Goal: Task Accomplishment & Management: Manage account settings

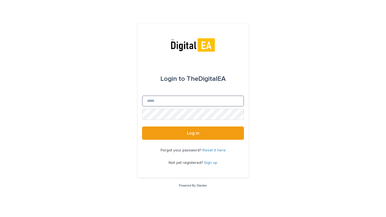
type input "**********"
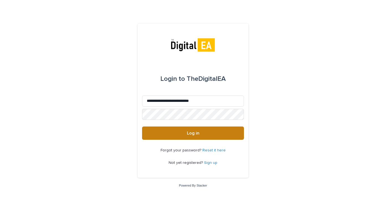
click at [201, 131] on button "Log in" at bounding box center [193, 133] width 102 height 13
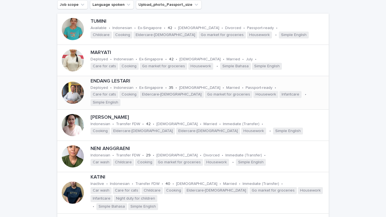
scroll to position [55, 0]
click at [75, 117] on div at bounding box center [73, 125] width 22 height 22
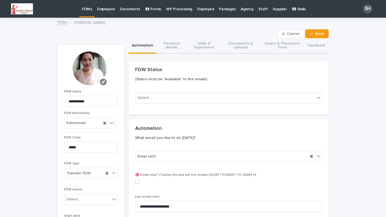
click at [102, 82] on icon "button" at bounding box center [103, 81] width 3 height 3
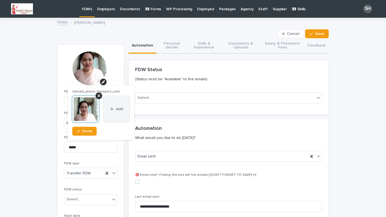
click at [116, 108] on span "Add" at bounding box center [119, 109] width 7 height 4
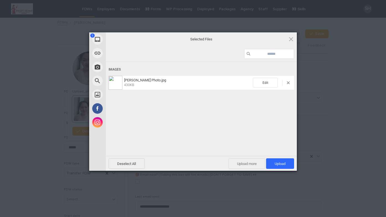
click at [265, 164] on span "Upload more" at bounding box center [247, 163] width 37 height 11
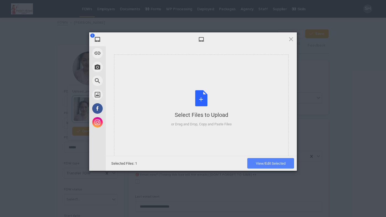
click at [266, 165] on span "View/Edit Selected" at bounding box center [271, 163] width 30 height 4
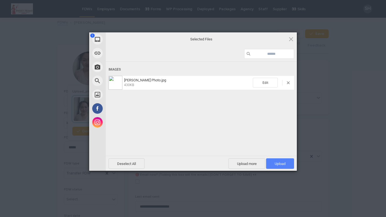
click at [274, 160] on span "Upload 1" at bounding box center [280, 163] width 28 height 11
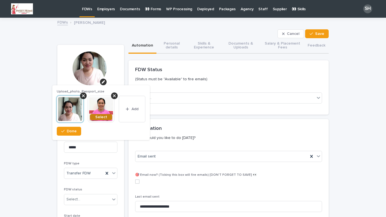
click at [97, 116] on span "Select" at bounding box center [101, 117] width 12 height 4
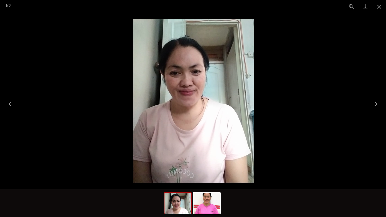
click at [329, 94] on picture at bounding box center [193, 101] width 386 height 176
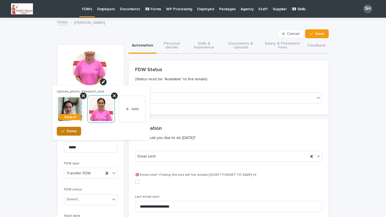
click at [76, 130] on span "Done" at bounding box center [72, 131] width 10 height 4
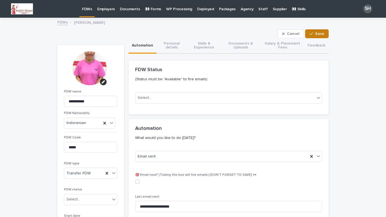
click at [316, 34] on span "Save" at bounding box center [319, 34] width 9 height 4
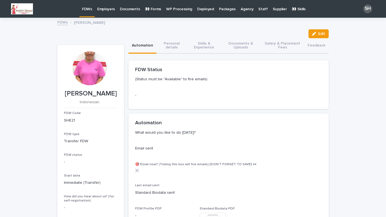
click at [90, 10] on p "FDWs" at bounding box center [87, 6] width 10 height 12
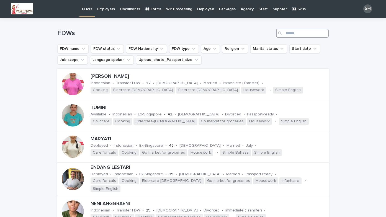
click at [309, 31] on input "Search" at bounding box center [302, 33] width 53 height 9
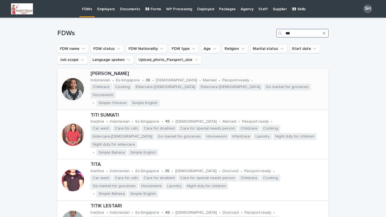
type input "***"
click at [70, 81] on div at bounding box center [73, 89] width 22 height 22
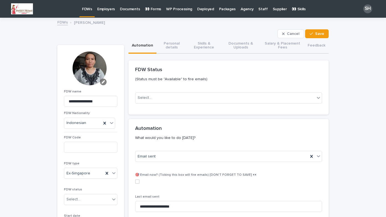
click at [102, 81] on icon "button" at bounding box center [103, 81] width 3 height 3
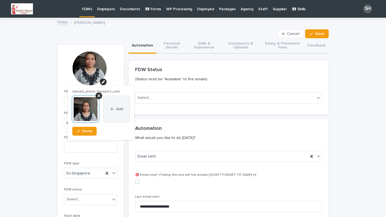
click at [115, 105] on button "Add" at bounding box center [116, 109] width 27 height 27
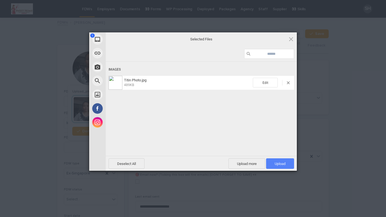
click at [272, 165] on span "Upload 1" at bounding box center [280, 163] width 28 height 11
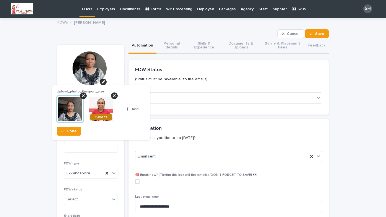
click at [105, 115] on button "Select" at bounding box center [101, 117] width 22 height 6
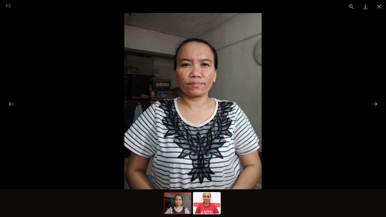
click at [210, 113] on img at bounding box center [192, 101] width 137 height 176
click at [284, 117] on picture at bounding box center [193, 101] width 386 height 176
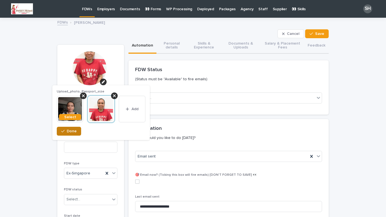
click at [73, 132] on span "Done" at bounding box center [72, 131] width 10 height 4
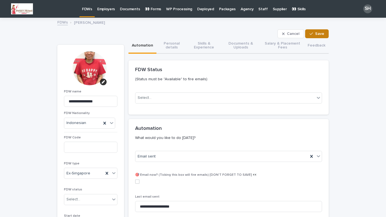
click at [315, 33] on span "Save" at bounding box center [319, 34] width 9 height 4
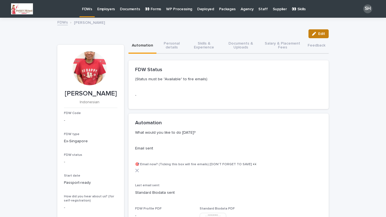
click at [311, 30] on button "Edit" at bounding box center [319, 33] width 20 height 9
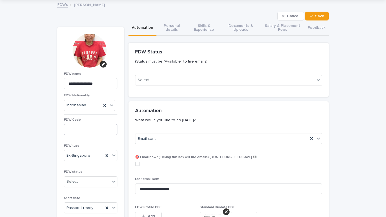
scroll to position [28, 0]
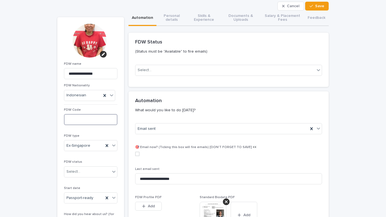
click at [92, 118] on input at bounding box center [90, 119] width 53 height 11
type input "*"
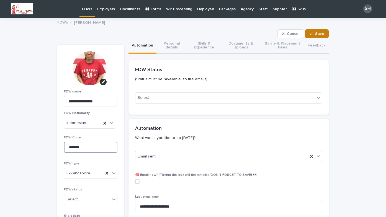
type input "*******"
click at [310, 35] on icon "button" at bounding box center [311, 34] width 3 height 4
